Goal: Information Seeking & Learning: Learn about a topic

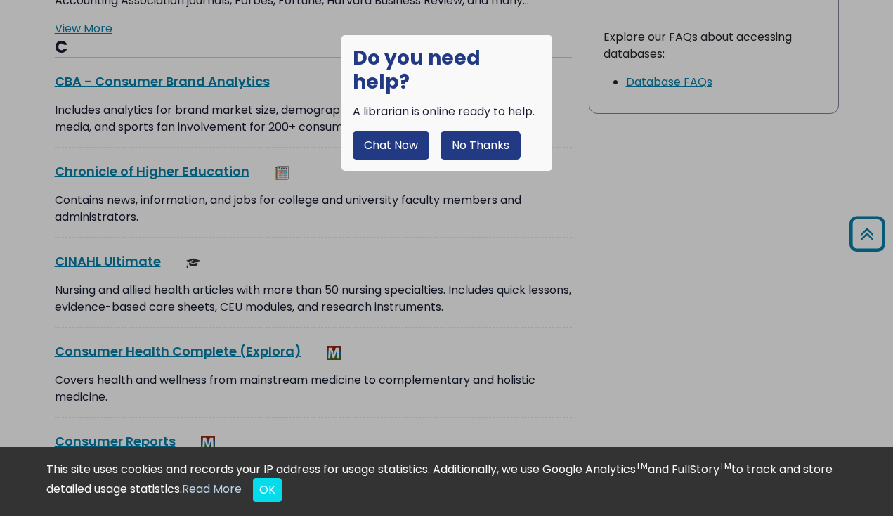
click at [466, 131] on button "No Thanks" at bounding box center [481, 145] width 80 height 28
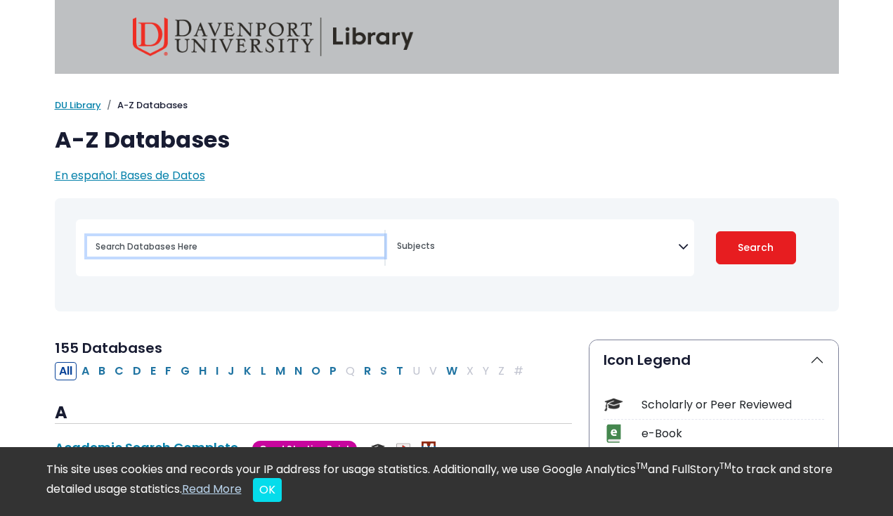
click at [204, 240] on input "Search database by title or keyword" at bounding box center [235, 246] width 297 height 20
click at [650, 239] on span "Search filters" at bounding box center [537, 244] width 281 height 16
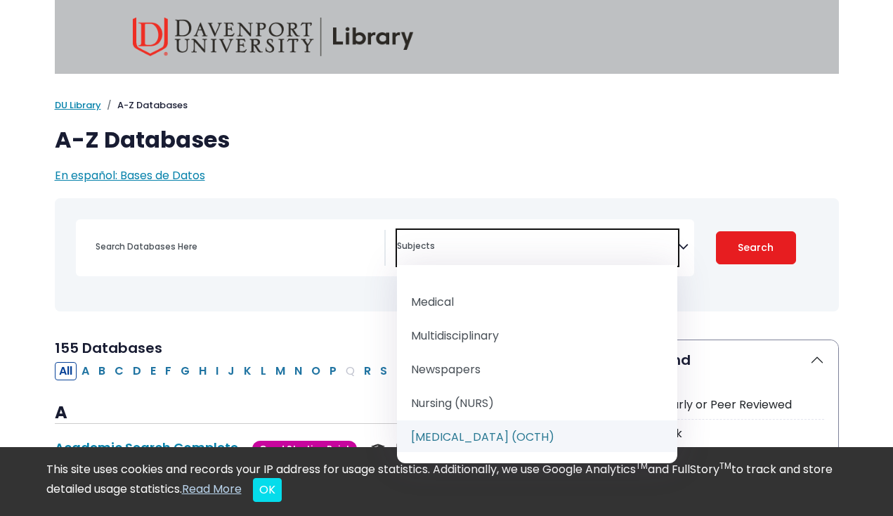
scroll to position [1273, 0]
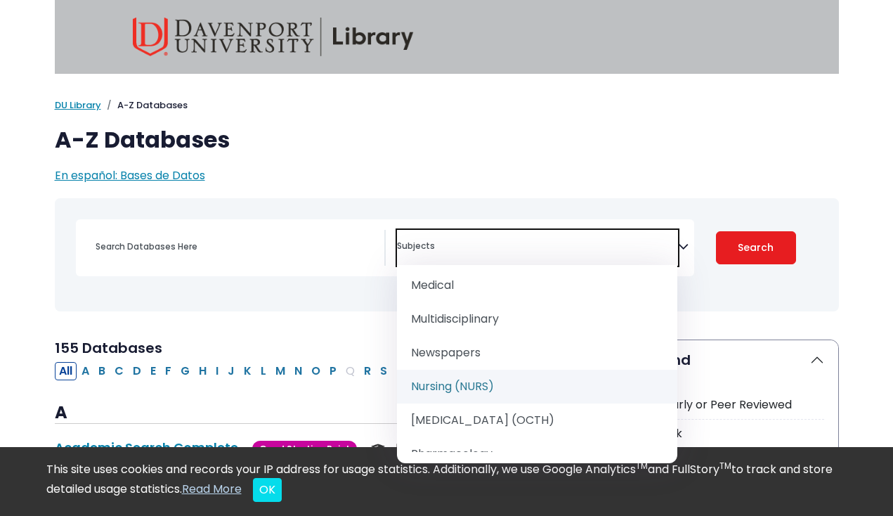
select select "219076"
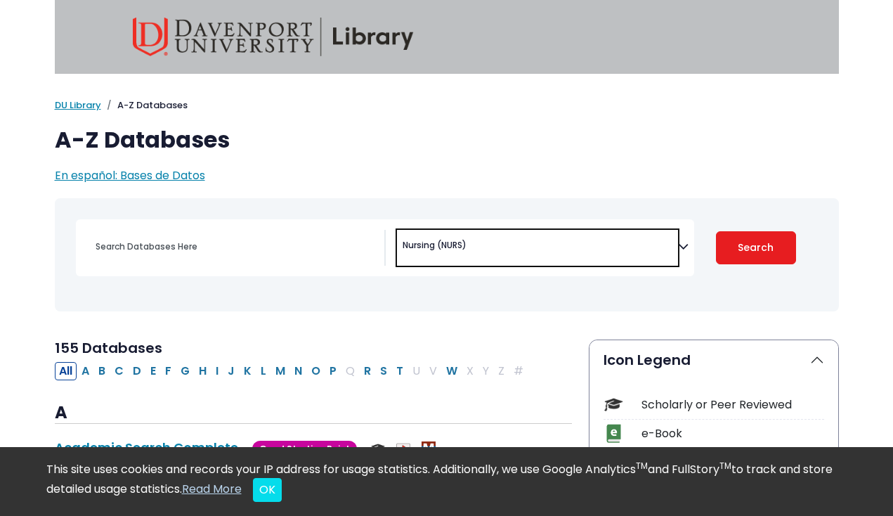
click at [278, 228] on div "Coronavirus Guide Accounting, Finance & Economics (ACCT, FINC & ECON) Advertisi…" at bounding box center [385, 247] width 618 height 57
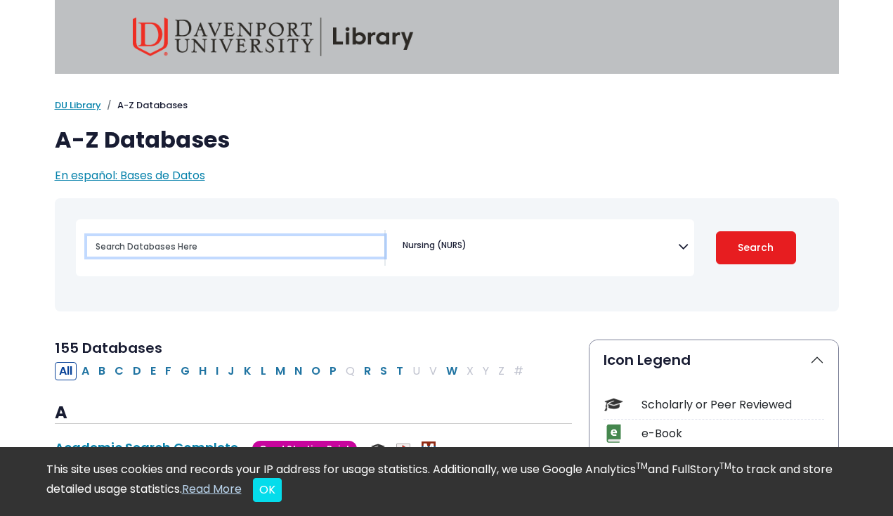
click at [224, 244] on input "Search database by title or keyword" at bounding box center [235, 246] width 297 height 20
type input "postmoderism"
click at [755, 247] on button "Search" at bounding box center [756, 247] width 80 height 33
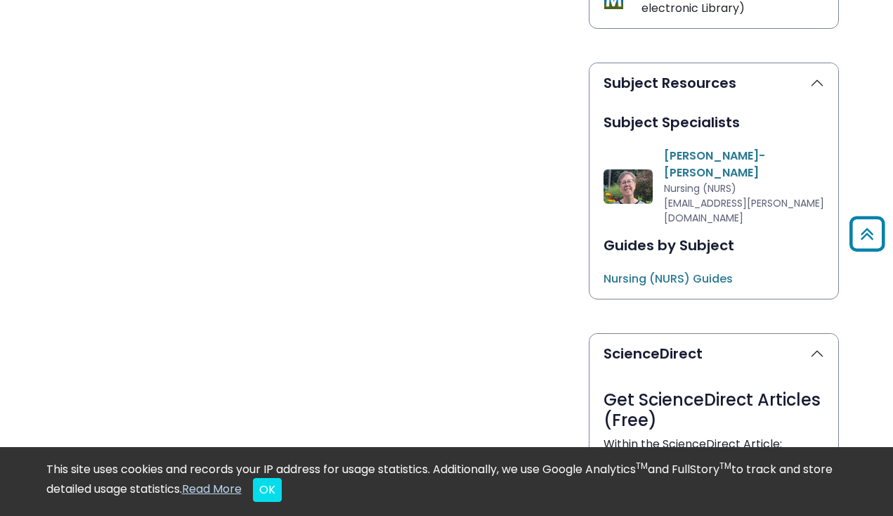
scroll to position [703, 0]
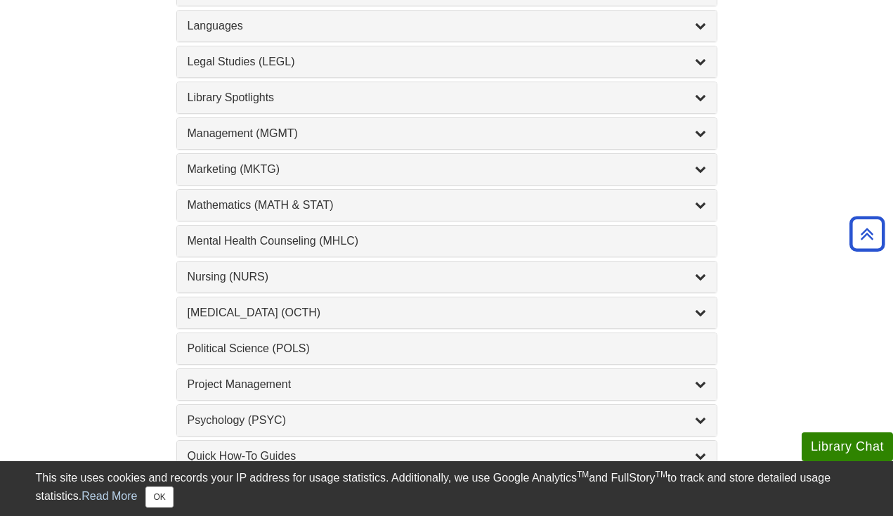
scroll to position [1159, 0]
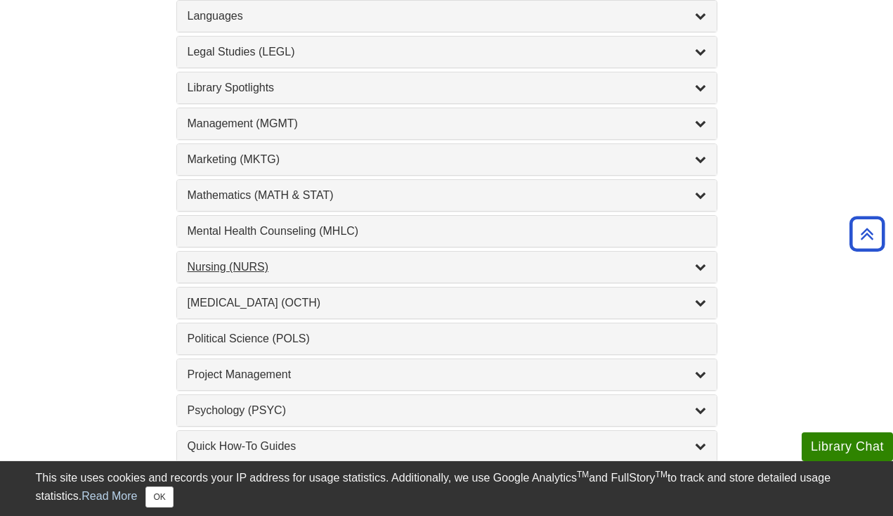
click at [405, 264] on div "Nursing (NURS) , 14 guides" at bounding box center [447, 267] width 519 height 17
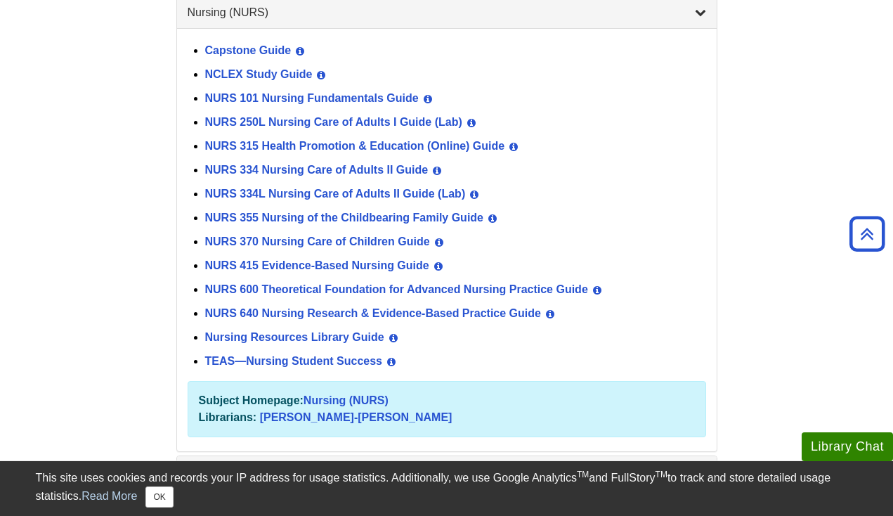
scroll to position [1415, 0]
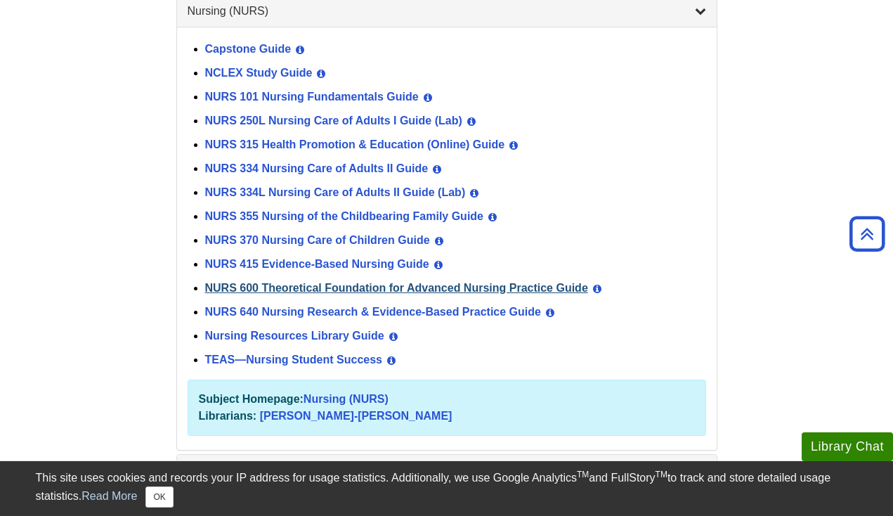
click at [407, 286] on link "NURS 600 Theoretical Foundation for Advanced Nursing Practice Guide" at bounding box center [396, 288] width 383 height 12
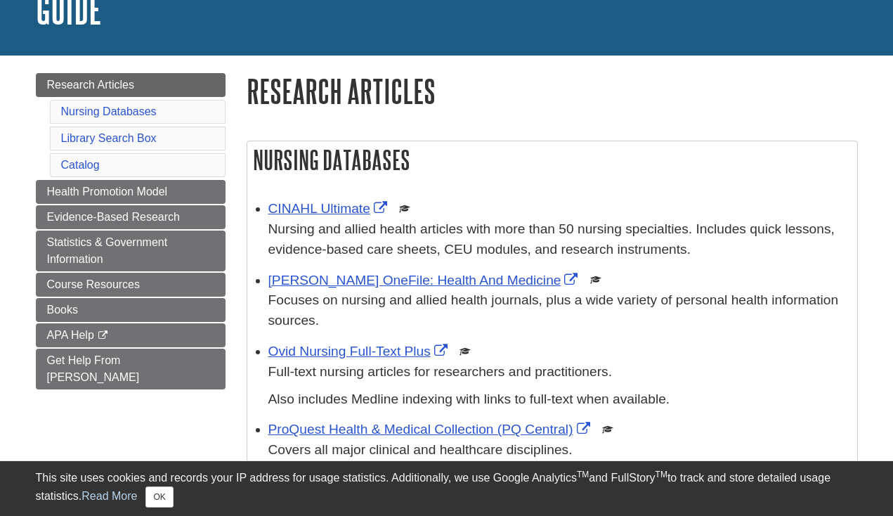
scroll to position [145, 0]
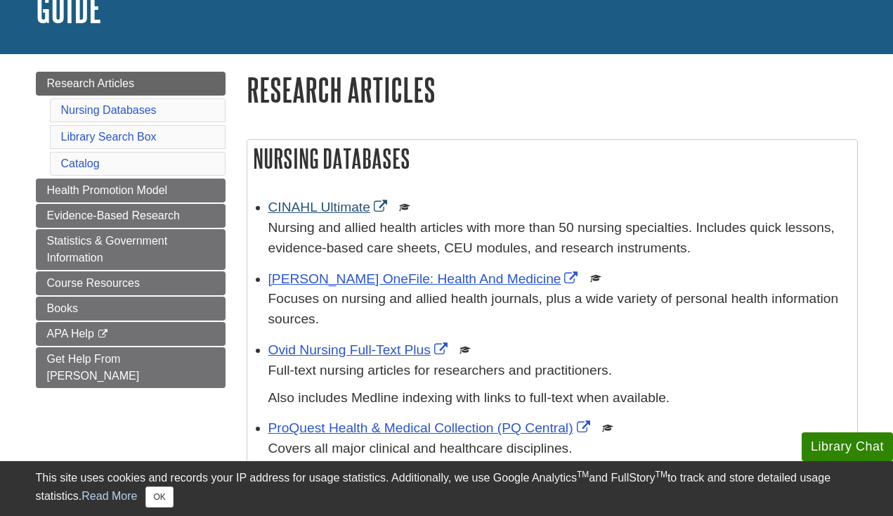
click at [343, 203] on link "CINAHL Ultimate" at bounding box center [329, 207] width 122 height 15
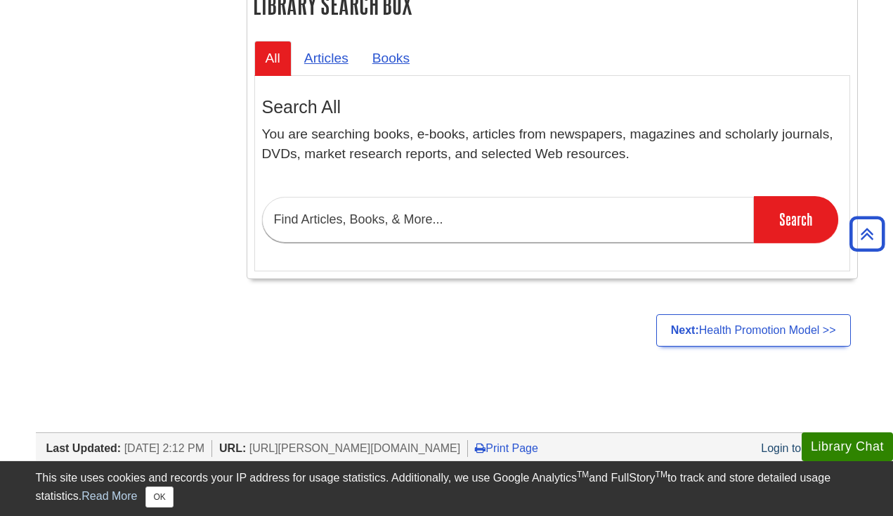
scroll to position [1176, 0]
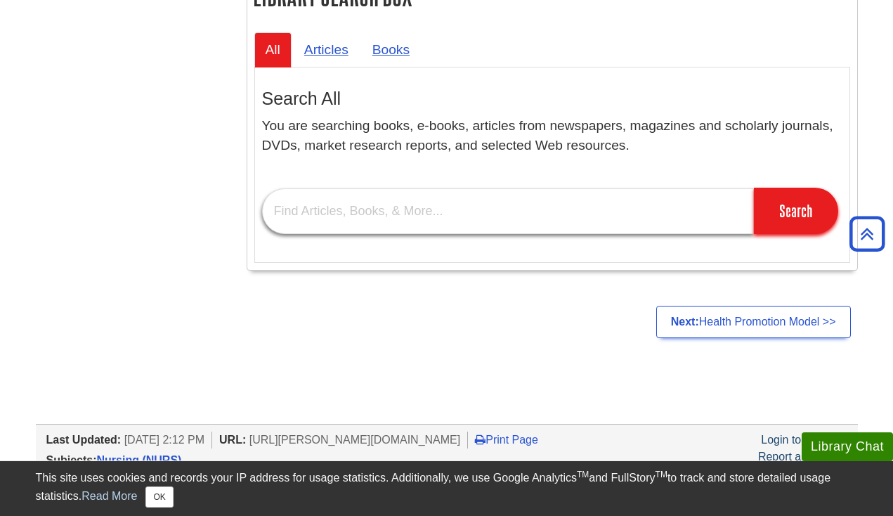
click at [383, 197] on input "text" at bounding box center [508, 211] width 492 height 46
type input "postmoderism"
click at [795, 192] on input "Search" at bounding box center [796, 211] width 84 height 46
